Goal: Find specific page/section: Find specific page/section

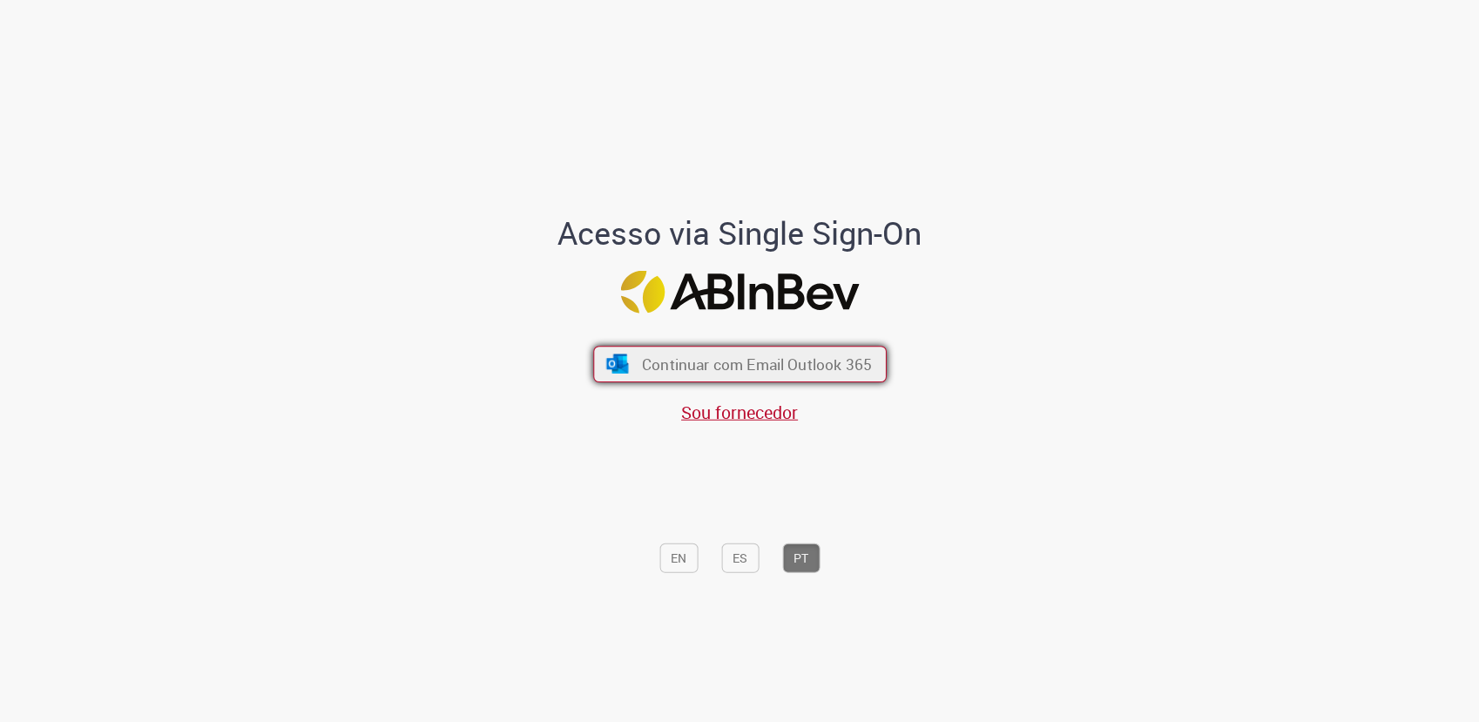
click at [683, 367] on span "Continuar com Email Outlook 365" at bounding box center [756, 364] width 230 height 20
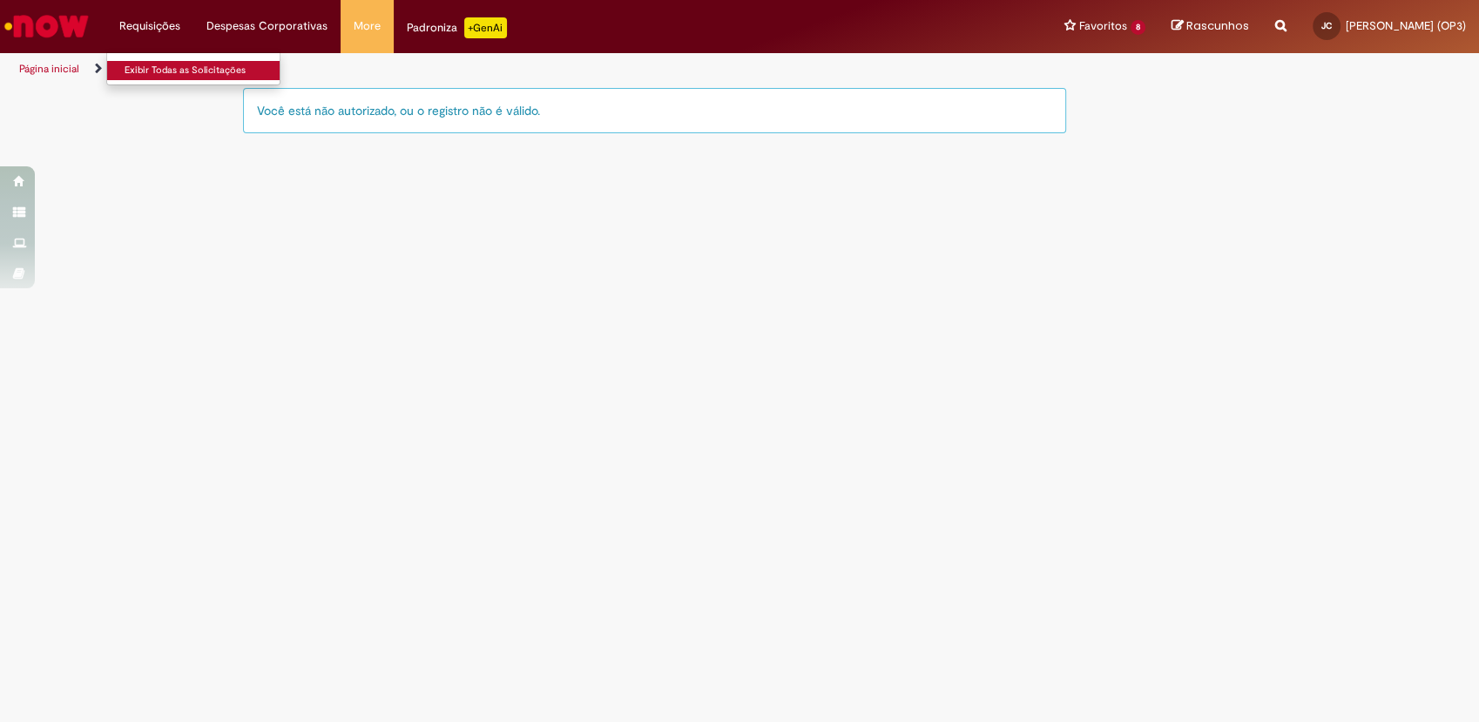
click at [158, 67] on link "Exibir Todas as Solicitações" at bounding box center [203, 70] width 192 height 19
